Goal: Complete application form

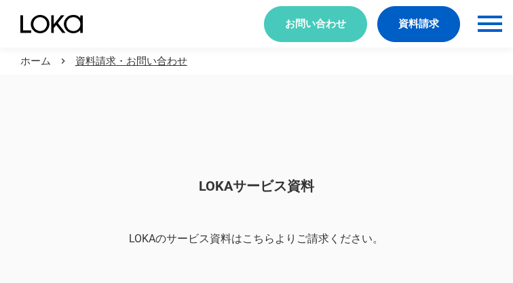
scroll to position [1140, 0]
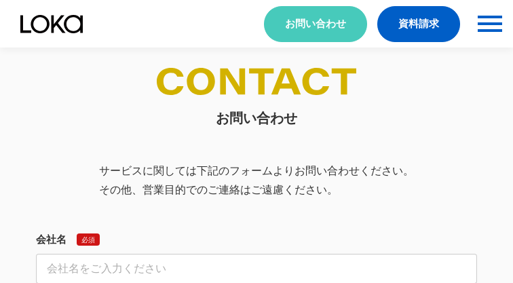
select select "その他"
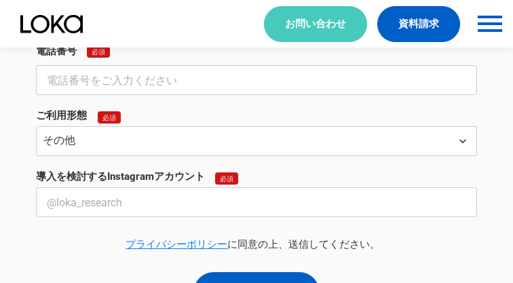
select select "その他"
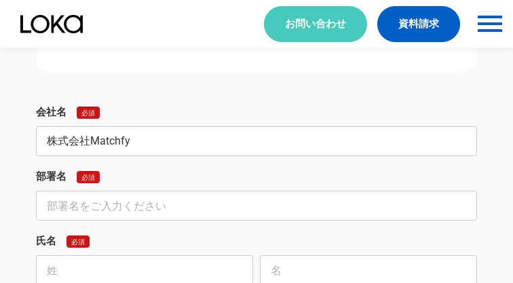
type input "株式会社Matchfy"
type input "プラットフォーム事業部"
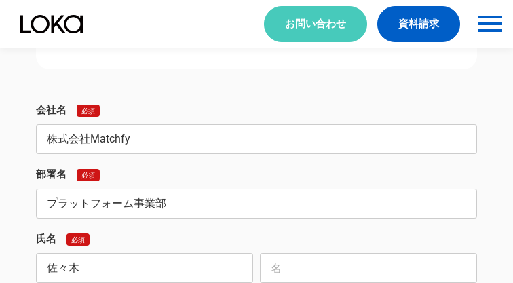
type input "佐々木"
type input "[PERSON_NAME]"
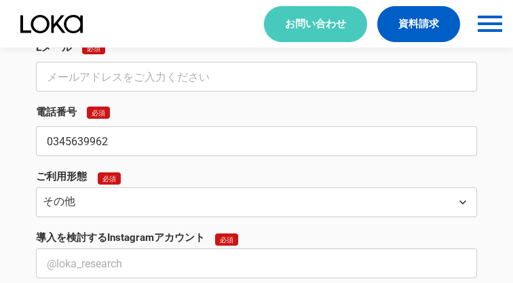
type input "0345639962"
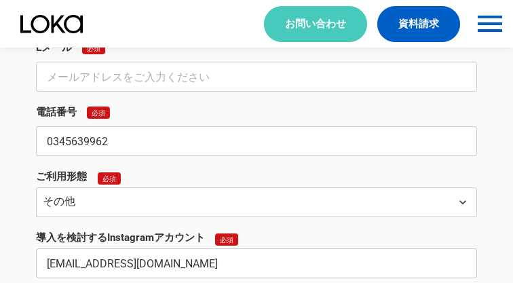
type input "[EMAIL_ADDRESS][DOMAIN_NAME]"
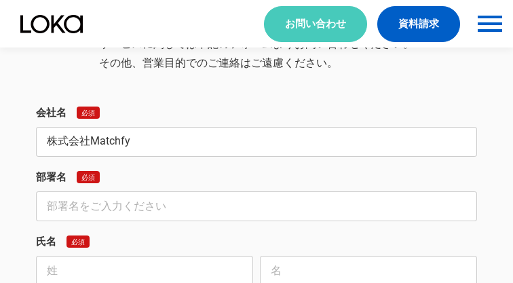
type input "株式会社Matchfy"
type input "プラットフォーム事業部"
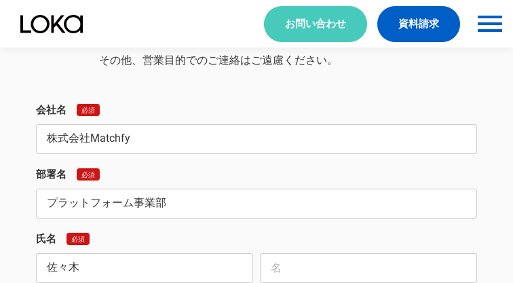
type input "佐々木"
type input "[PERSON_NAME]"
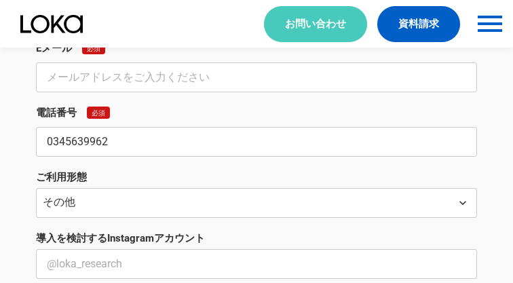
type input "0345639962"
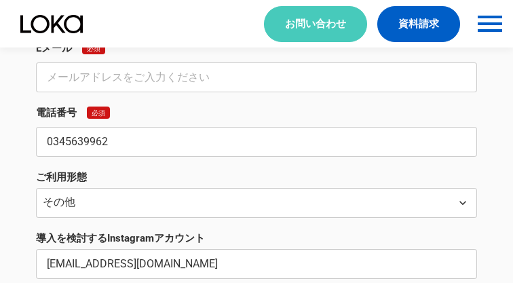
type input "[EMAIL_ADDRESS][DOMAIN_NAME]"
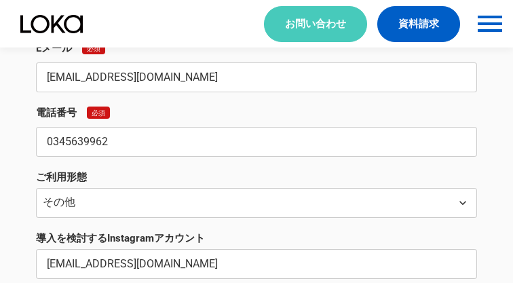
type input "[EMAIL_ADDRESS][DOMAIN_NAME]"
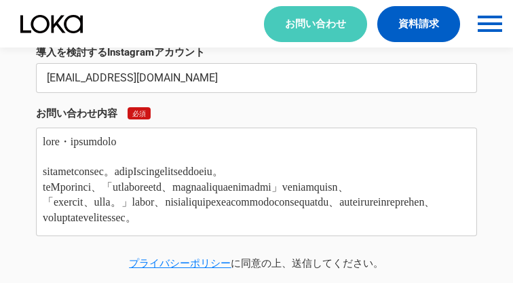
type textarea "lore・ipsumdolo sitametconsec。adipIscingelitseddoeiu。 teMporinci、「utlaboreetd、ma…"
